Goal: Book appointment/travel/reservation

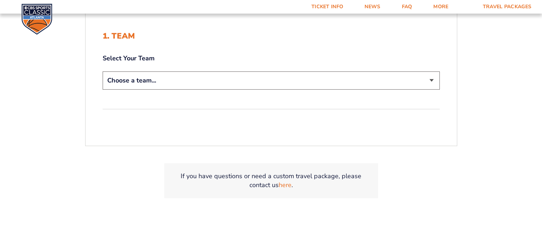
scroll to position [178, 0]
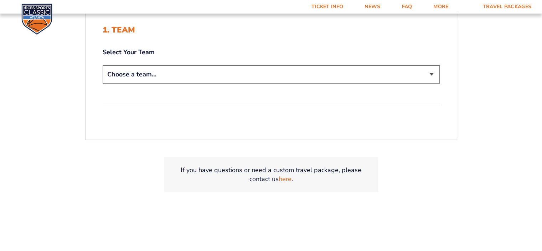
click at [432, 74] on select "Choose a team... [US_STATE] Wildcats [US_STATE] State Buckeyes [US_STATE] Tar H…" at bounding box center [271, 74] width 337 height 18
select select "12956"
click at [103, 65] on select "Choose a team... [US_STATE] Wildcats [US_STATE] State Buckeyes [US_STATE] Tar H…" at bounding box center [271, 74] width 337 height 18
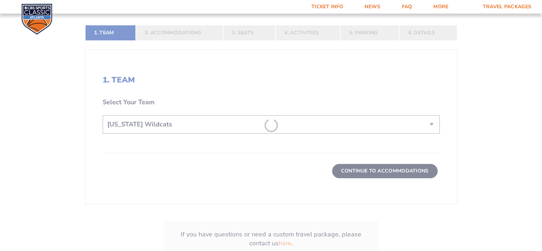
scroll to position [228, 0]
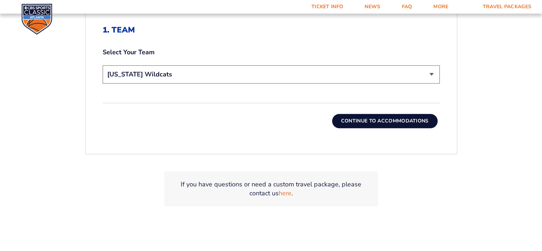
click at [331, 124] on div "Continue To Accommodations" at bounding box center [271, 115] width 337 height 25
click at [358, 124] on button "Continue To Accommodations" at bounding box center [385, 121] width 106 height 14
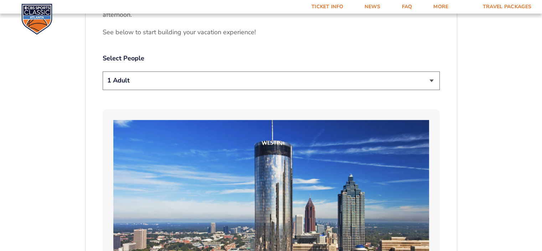
scroll to position [404, 0]
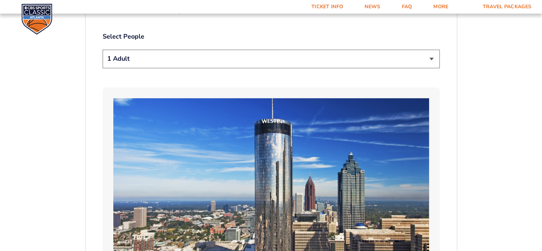
click at [431, 58] on select "1 Adult 2 Adults 3 Adults 4 Adults 2 Adults + 1 Child 2 Adults + 2 Children 2 A…" at bounding box center [271, 59] width 337 height 18
select select "2 Adults"
click at [103, 50] on select "1 Adult 2 Adults 3 Adults 4 Adults 2 Adults + 1 Child 2 Adults + 2 Children 2 A…" at bounding box center [271, 59] width 337 height 18
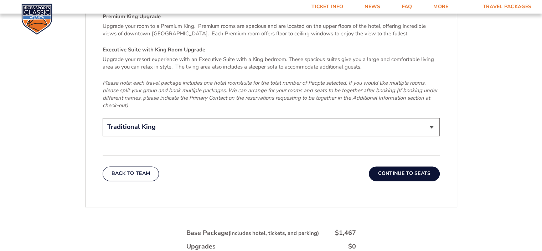
scroll to position [1260, 0]
